Goal: Task Accomplishment & Management: Manage account settings

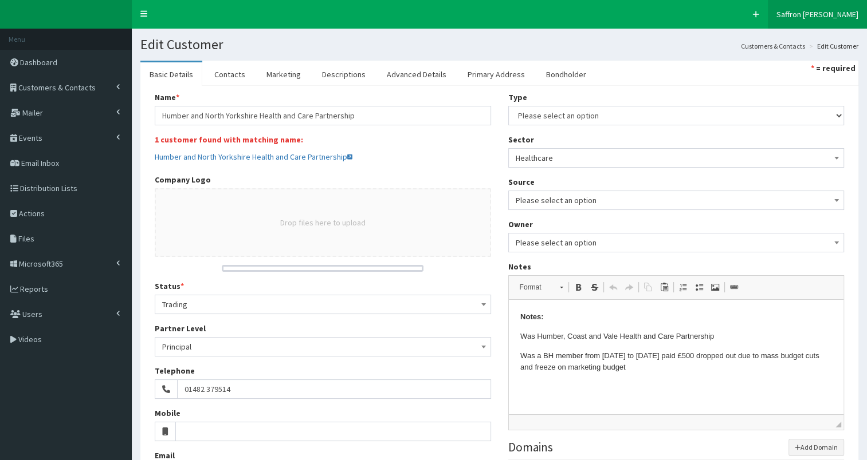
click at [837, 13] on span "Saffron [PERSON_NAME]" at bounding box center [817, 14] width 82 height 10
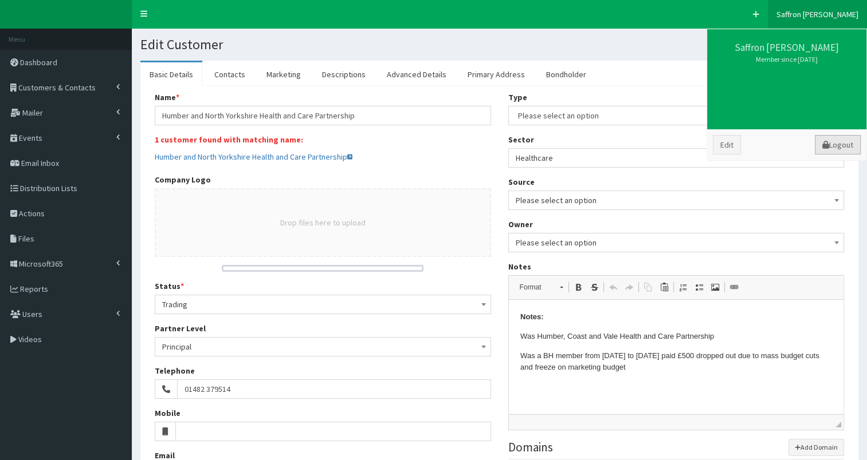
click at [850, 145] on link "Logout" at bounding box center [837, 144] width 46 height 19
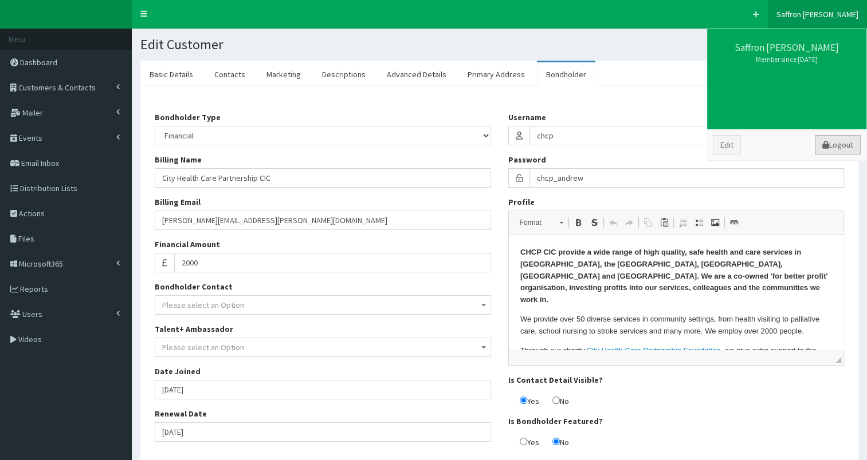
click at [836, 141] on link "Logout" at bounding box center [837, 144] width 46 height 19
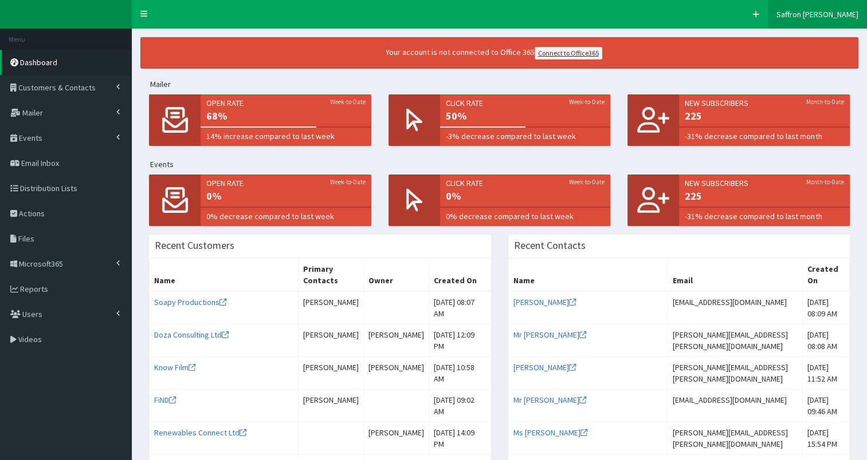
click at [824, 13] on span "Saffron [PERSON_NAME]" at bounding box center [817, 14] width 82 height 10
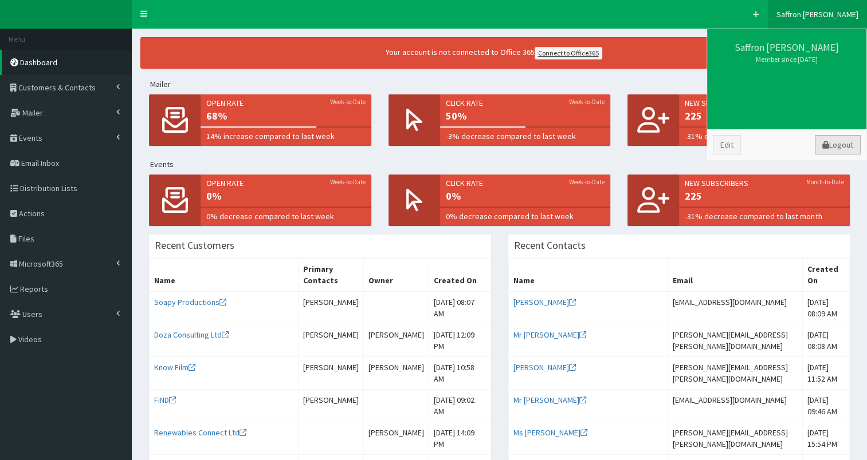
click at [829, 145] on link "Logout" at bounding box center [837, 144] width 46 height 19
